Goal: Task Accomplishment & Management: Manage account settings

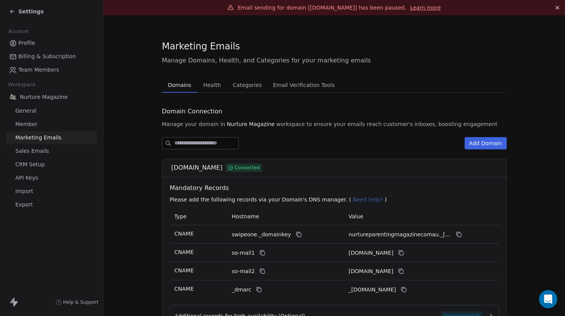
scroll to position [589, 0]
click at [431, 40] on div "Marketing Emails" at bounding box center [334, 46] width 345 height 13
click at [547, 299] on icon "Open Intercom Messenger" at bounding box center [547, 298] width 13 height 13
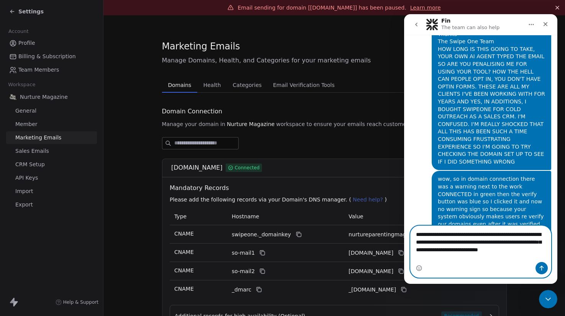
scroll to position [732, 0]
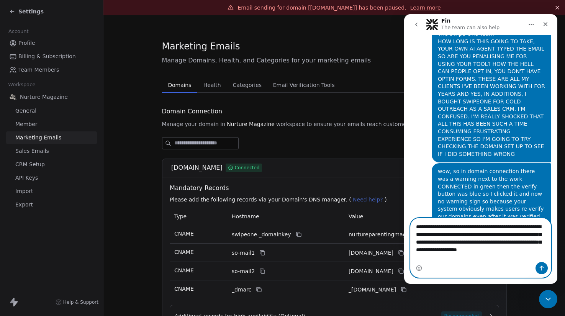
type textarea "**********"
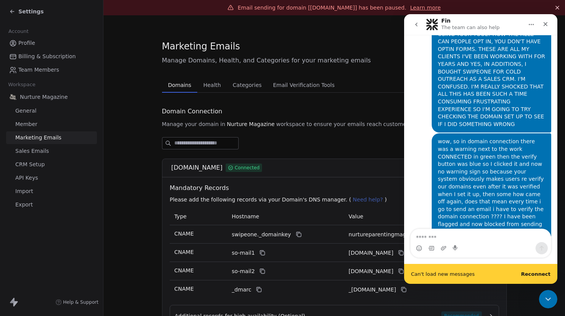
scroll to position [782, 0]
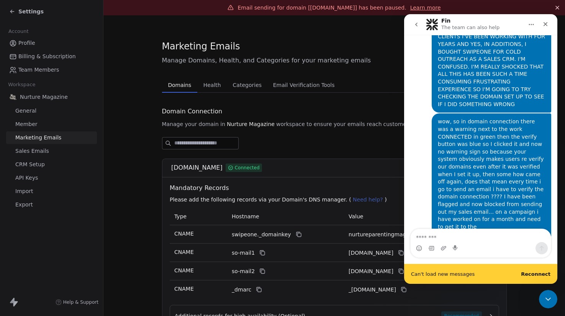
click at [531, 274] on b "Reconnect" at bounding box center [535, 274] width 29 height 6
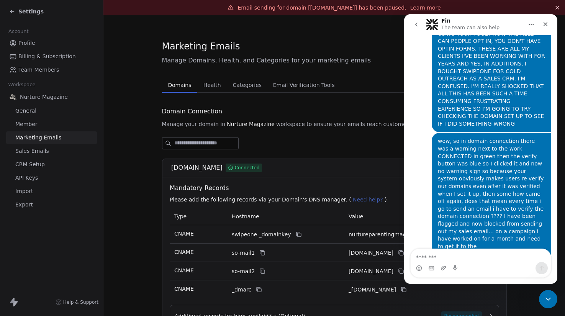
scroll to position [762, 0]
click at [11, 10] on icon at bounding box center [12, 11] width 6 height 6
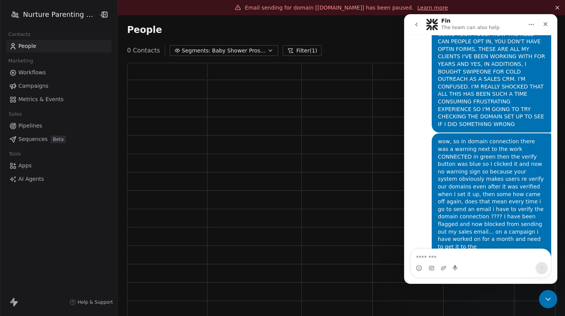
scroll to position [254, 422]
click at [33, 87] on span "Campaigns" at bounding box center [33, 86] width 30 height 8
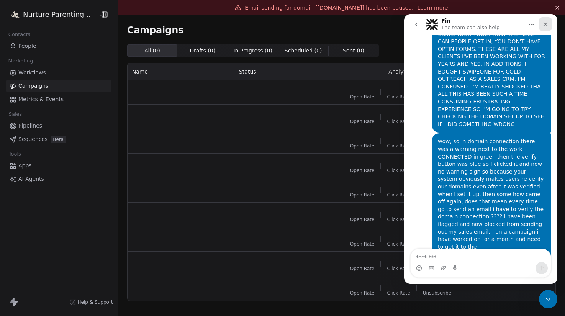
click at [544, 22] on icon "Close" at bounding box center [545, 24] width 6 height 6
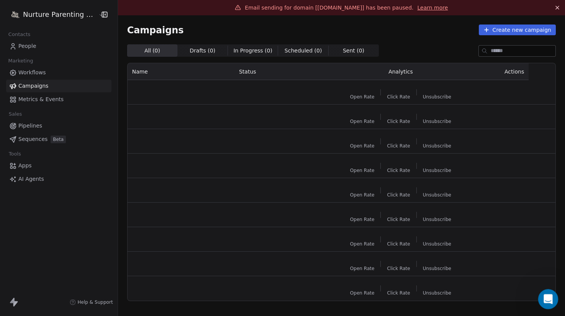
click at [540, 296] on div "Open Intercom Messenger" at bounding box center [546, 297] width 25 height 25
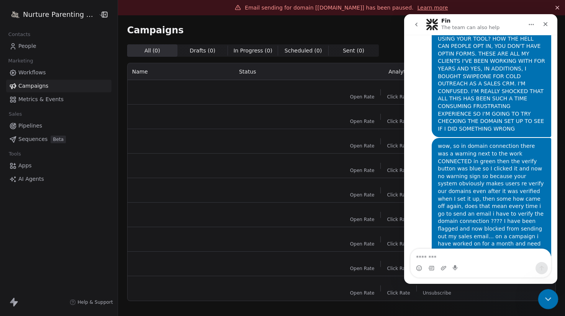
scroll to position [762, 0]
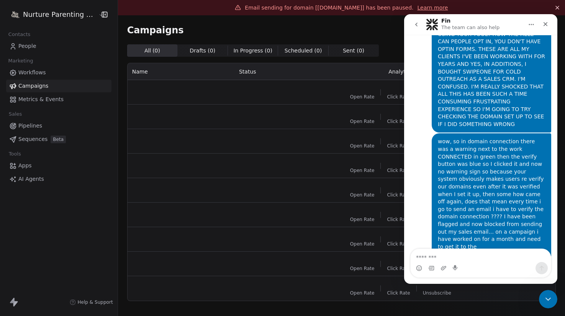
click at [481, 254] on textarea "Message…" at bounding box center [480, 255] width 140 height 13
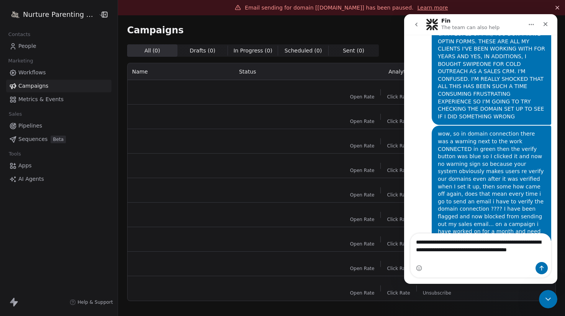
scroll to position [777, 0]
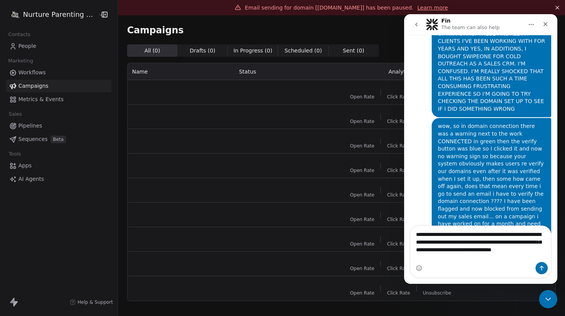
type textarea "**********"
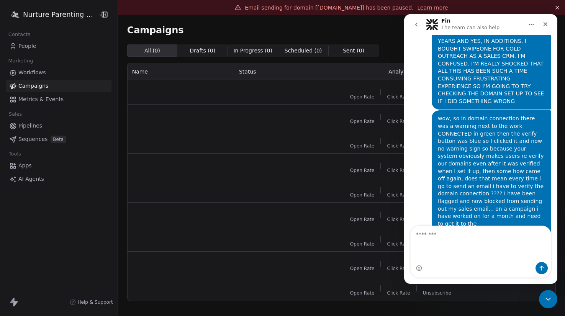
scroll to position [802, 0]
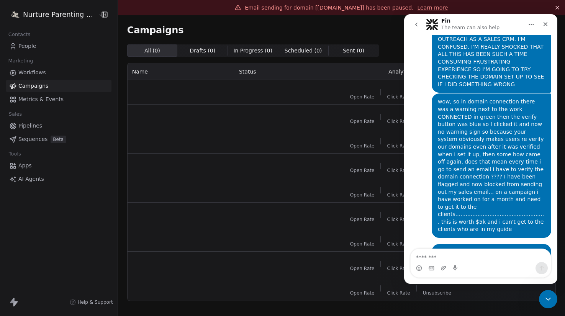
click at [75, 206] on div "Nurture Parenting Magazine Contacts People Marketing Workflows Campaigns Metric…" at bounding box center [59, 158] width 118 height 316
click at [546, 297] on icon "Close Intercom Messenger" at bounding box center [546, 297] width 9 height 9
